Goal: Use online tool/utility

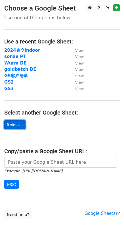
click at [17, 121] on link "Select..." at bounding box center [14, 124] width 21 height 9
